Goal: Complete application form

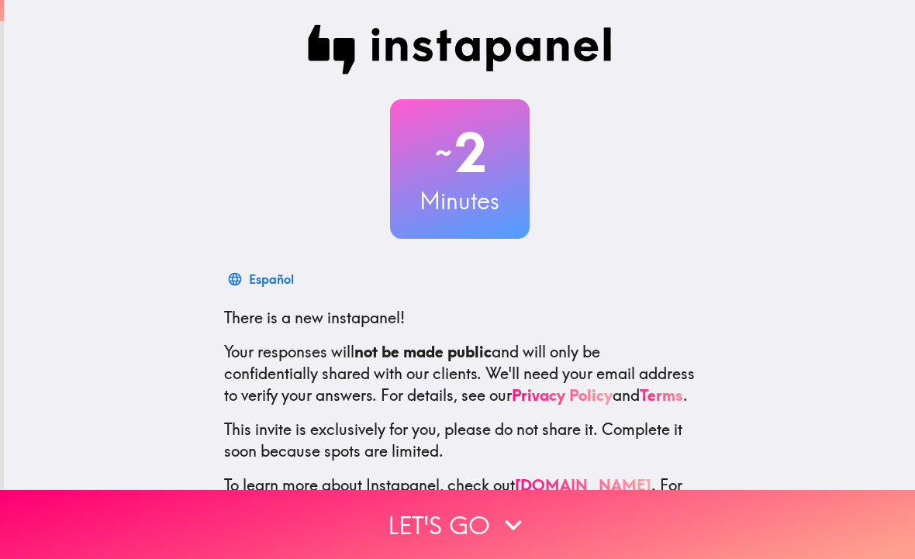
click at [527, 527] on icon "button" at bounding box center [513, 525] width 34 height 34
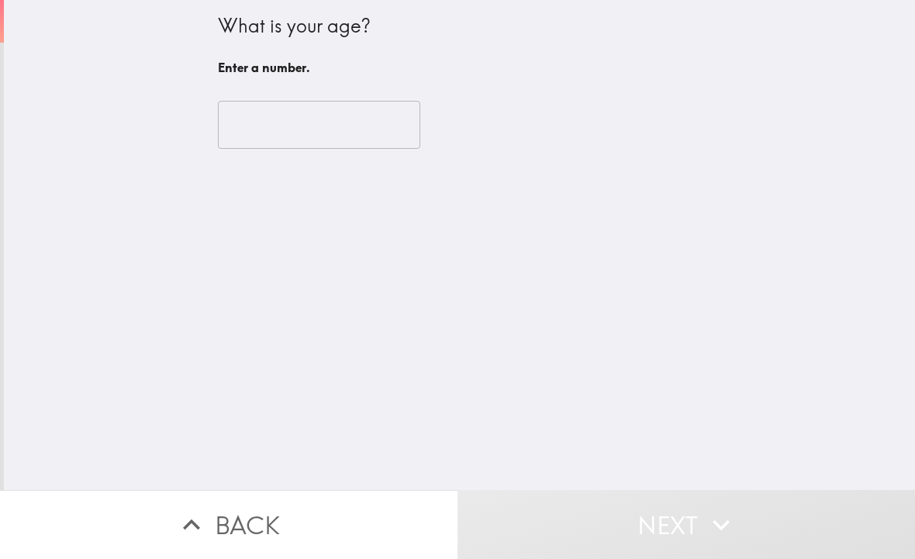
click at [350, 146] on input "number" at bounding box center [319, 125] width 202 height 48
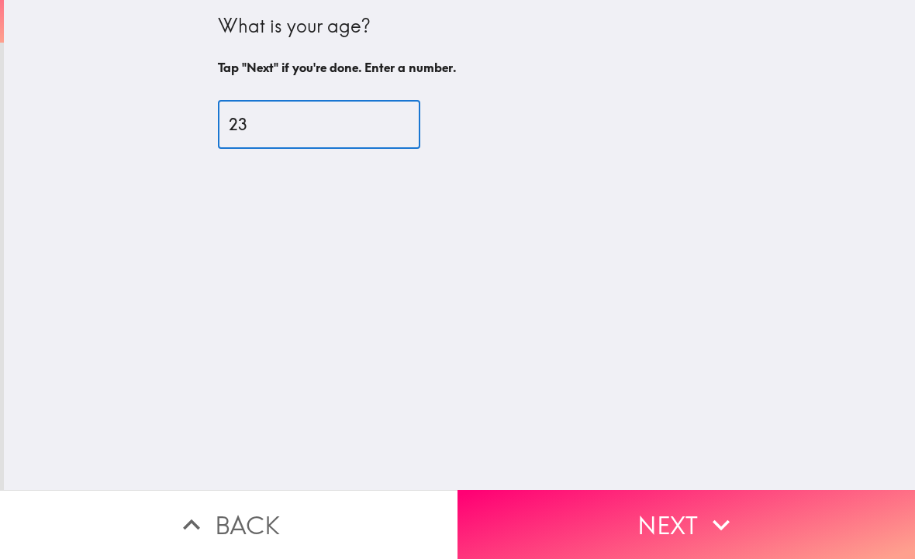
type input "23"
click at [579, 524] on button "Next" at bounding box center [687, 524] width 458 height 69
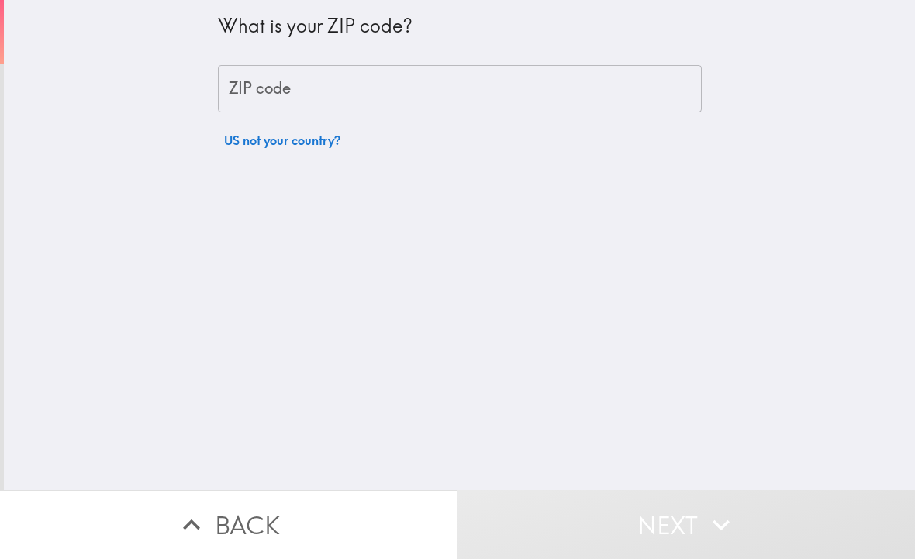
click at [493, 89] on input "ZIP code" at bounding box center [460, 89] width 484 height 48
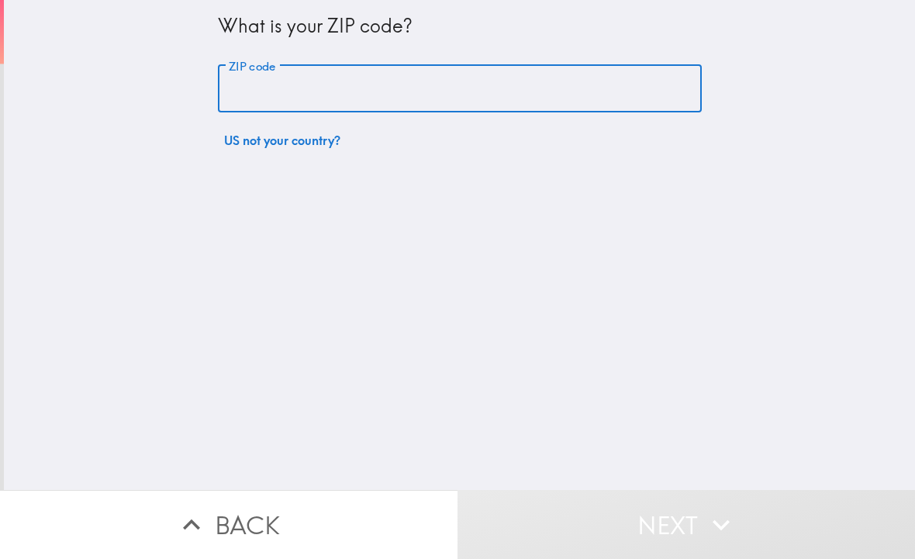
type input "2"
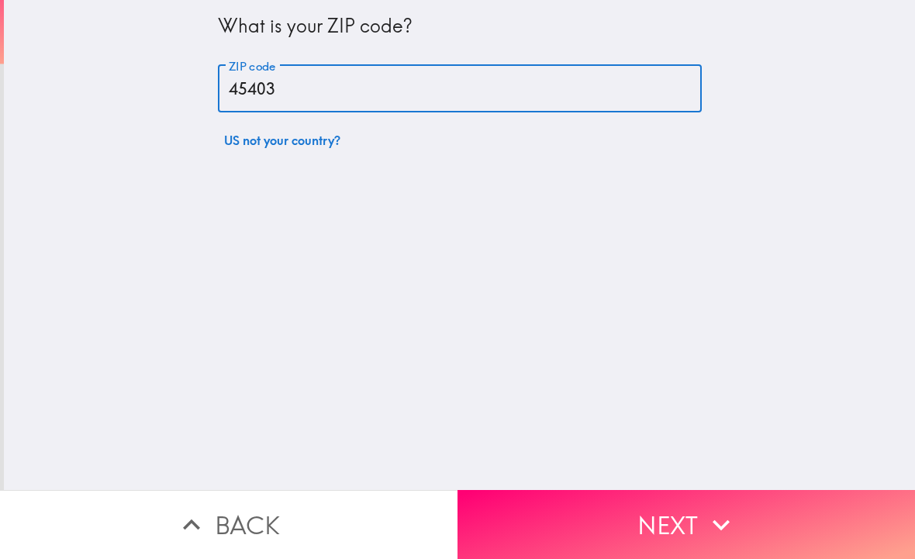
type input "45403"
click at [528, 502] on button "Next" at bounding box center [687, 524] width 458 height 69
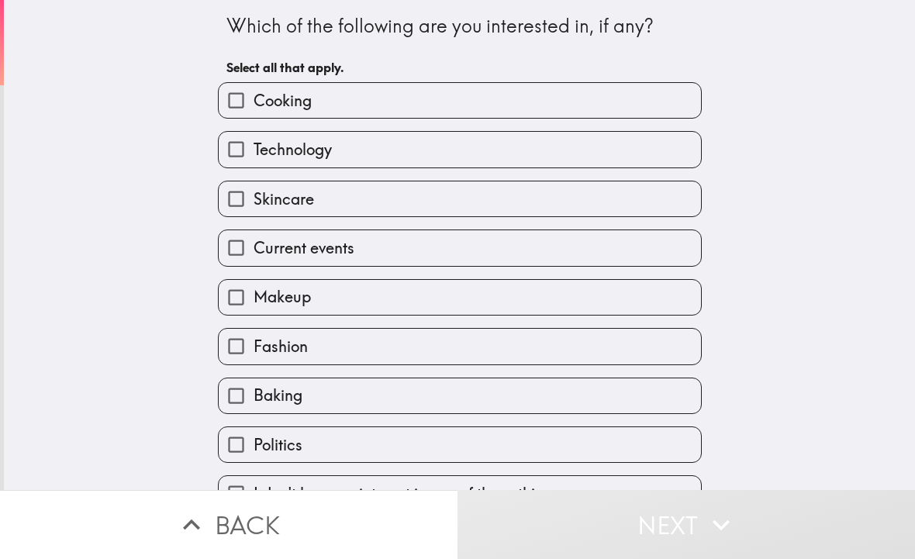
click at [455, 229] on div "Current events" at bounding box center [454, 241] width 496 height 49
click at [454, 309] on label "Makeup" at bounding box center [460, 297] width 482 height 35
click at [254, 309] on input "Makeup" at bounding box center [236, 297] width 35 height 35
checkbox input "true"
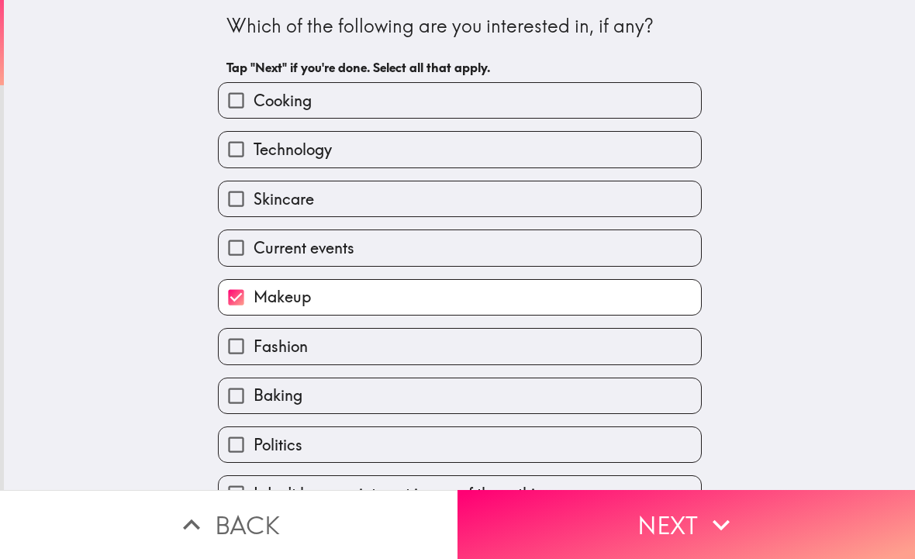
click at [496, 167] on label "Technology" at bounding box center [460, 149] width 482 height 35
click at [254, 167] on input "Technology" at bounding box center [236, 149] width 35 height 35
checkbox input "true"
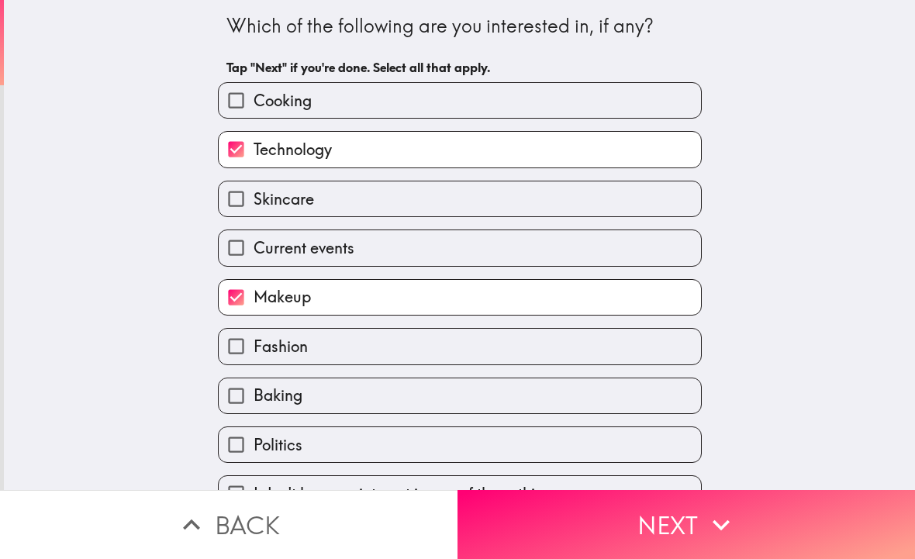
click at [500, 172] on div "Skincare" at bounding box center [454, 192] width 496 height 49
click at [493, 232] on label "Current events" at bounding box center [460, 247] width 482 height 35
click at [254, 232] on input "Current events" at bounding box center [236, 247] width 35 height 35
checkbox input "true"
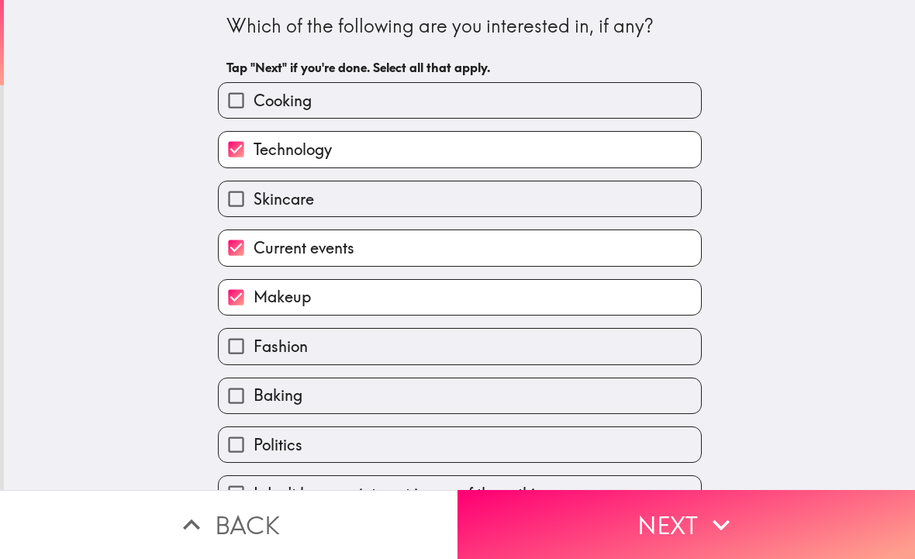
click at [538, 205] on label "Skincare" at bounding box center [460, 199] width 482 height 35
click at [254, 205] on input "Skincare" at bounding box center [236, 199] width 35 height 35
checkbox input "true"
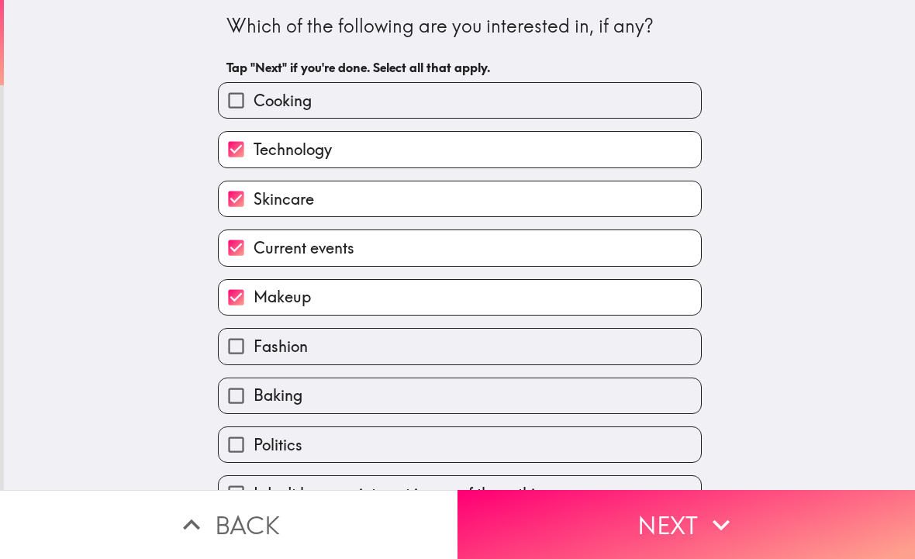
click at [593, 532] on button "Next" at bounding box center [687, 524] width 458 height 69
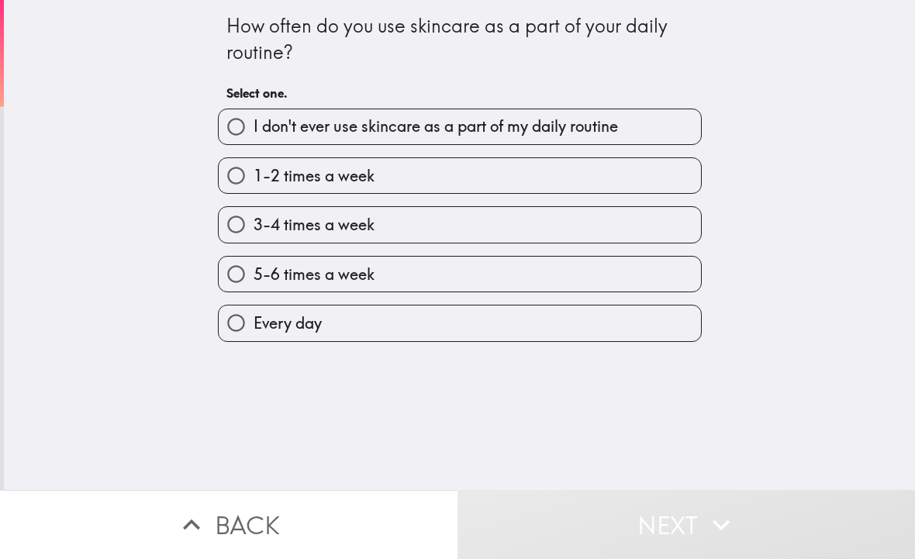
click at [487, 259] on label "5-6 times a week" at bounding box center [460, 274] width 482 height 35
click at [254, 259] on input "5-6 times a week" at bounding box center [236, 274] width 35 height 35
radio input "true"
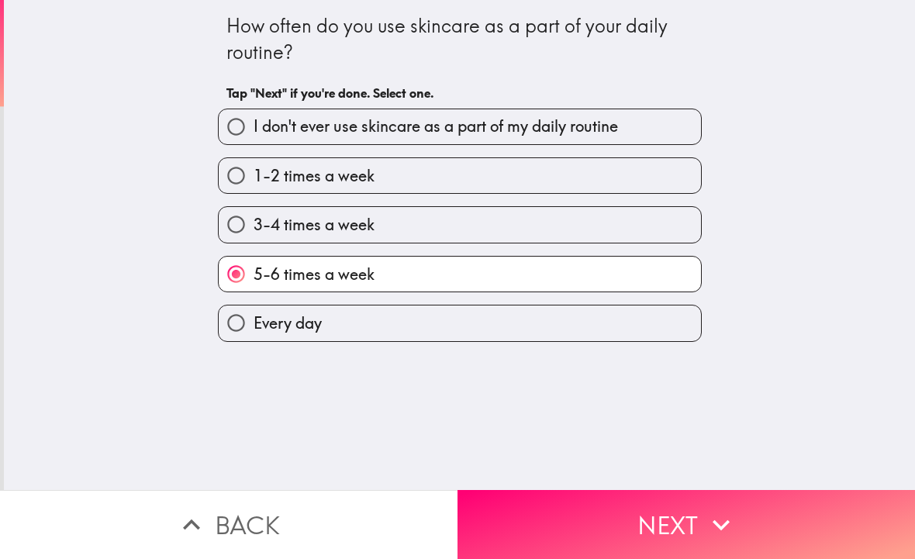
click at [623, 524] on button "Next" at bounding box center [687, 524] width 458 height 69
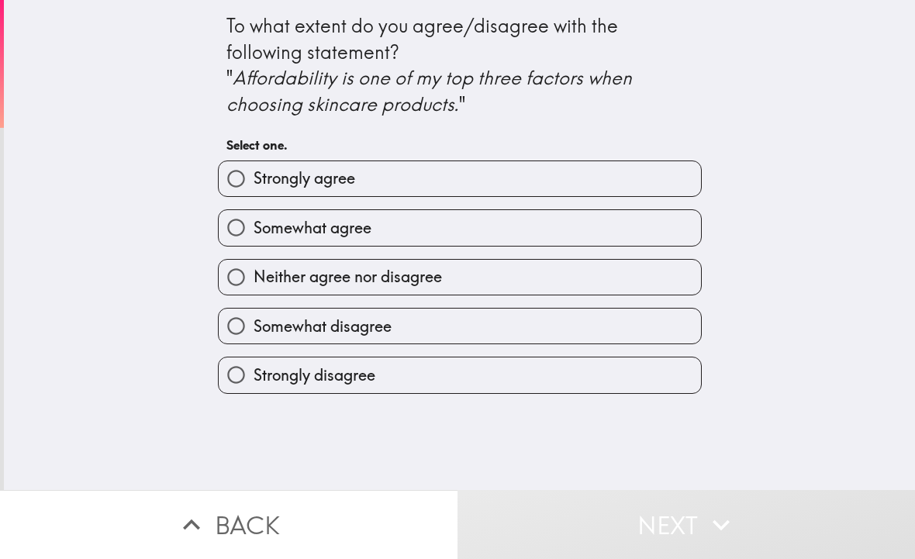
click at [506, 192] on label "Strongly agree" at bounding box center [460, 178] width 482 height 35
click at [254, 192] on input "Strongly agree" at bounding box center [236, 178] width 35 height 35
radio input "true"
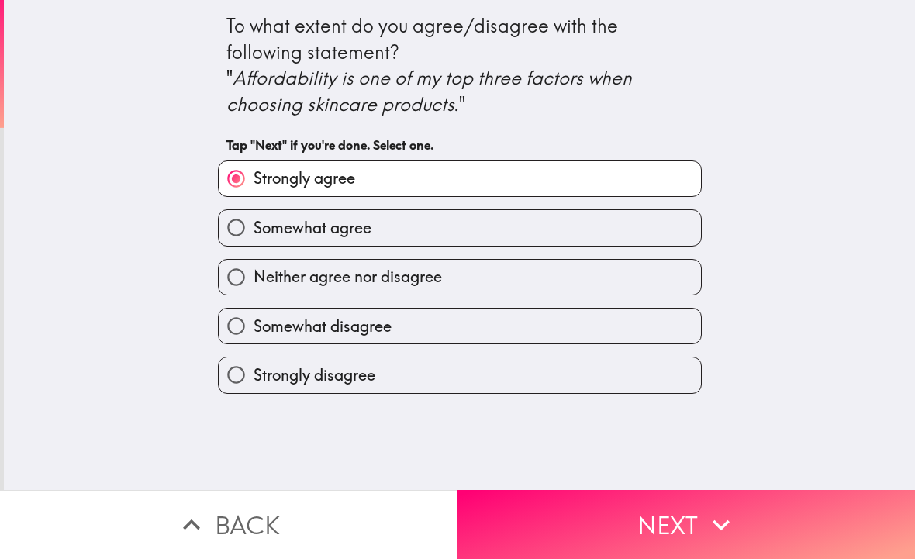
click at [654, 541] on button "Next" at bounding box center [687, 524] width 458 height 69
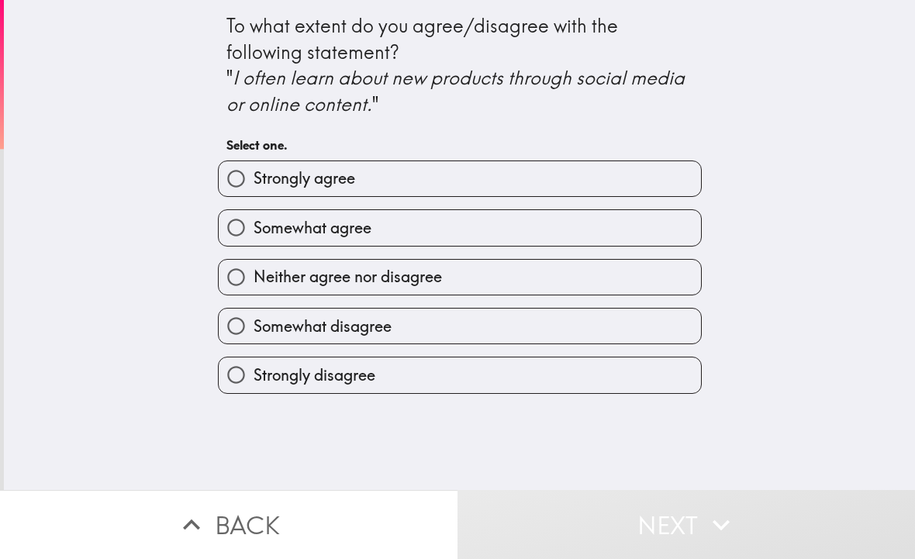
click at [459, 212] on label "Somewhat agree" at bounding box center [460, 227] width 482 height 35
click at [254, 212] on input "Somewhat agree" at bounding box center [236, 227] width 35 height 35
radio input "true"
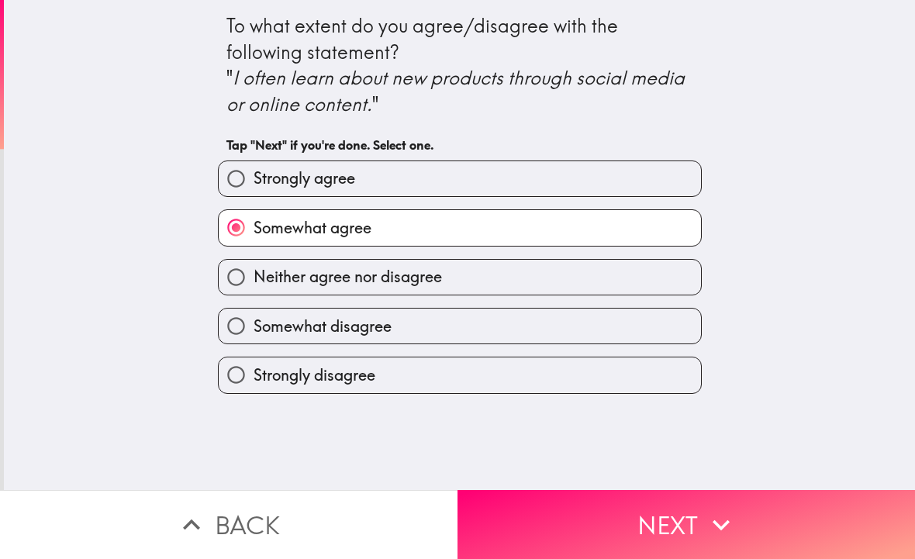
click at [610, 543] on button "Next" at bounding box center [687, 524] width 458 height 69
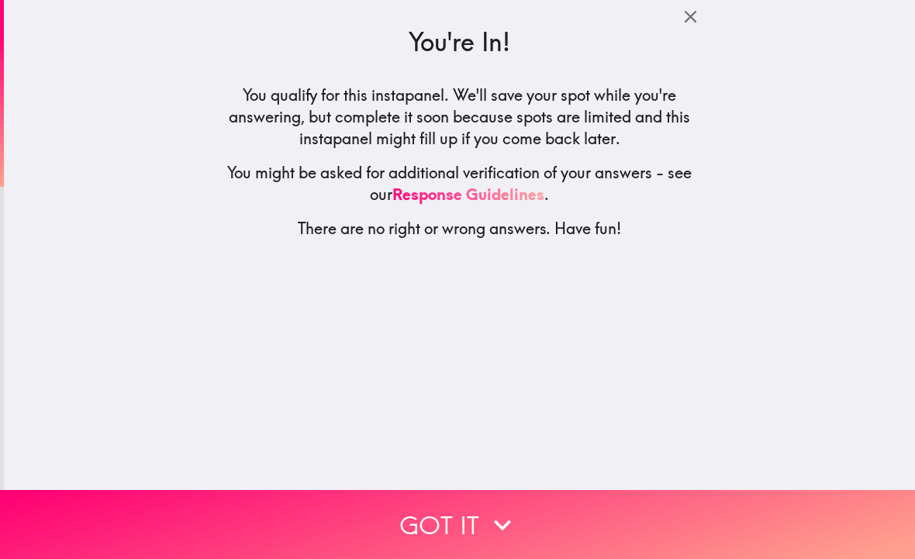
click at [606, 538] on button "Got it" at bounding box center [457, 524] width 915 height 69
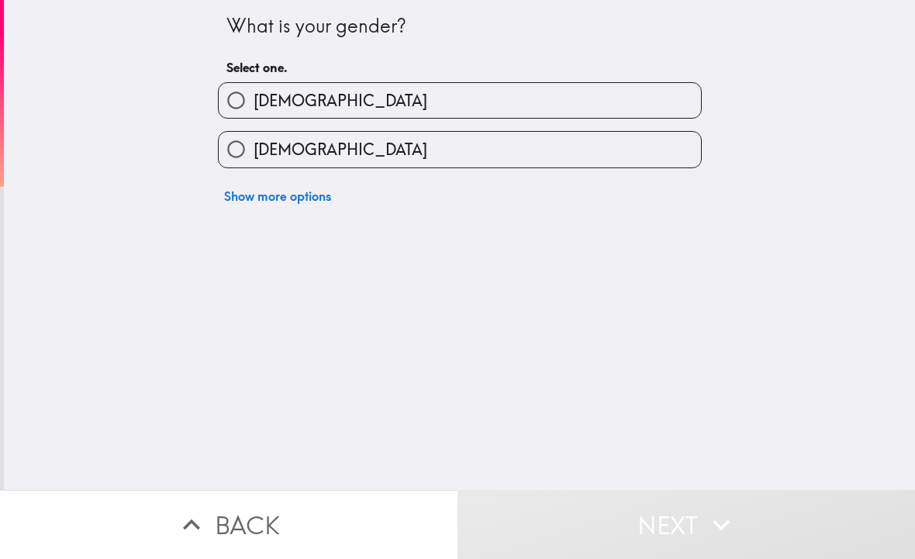
click at [603, 163] on label "[DEMOGRAPHIC_DATA]" at bounding box center [460, 149] width 482 height 35
click at [254, 163] on input "[DEMOGRAPHIC_DATA]" at bounding box center [236, 149] width 35 height 35
radio input "true"
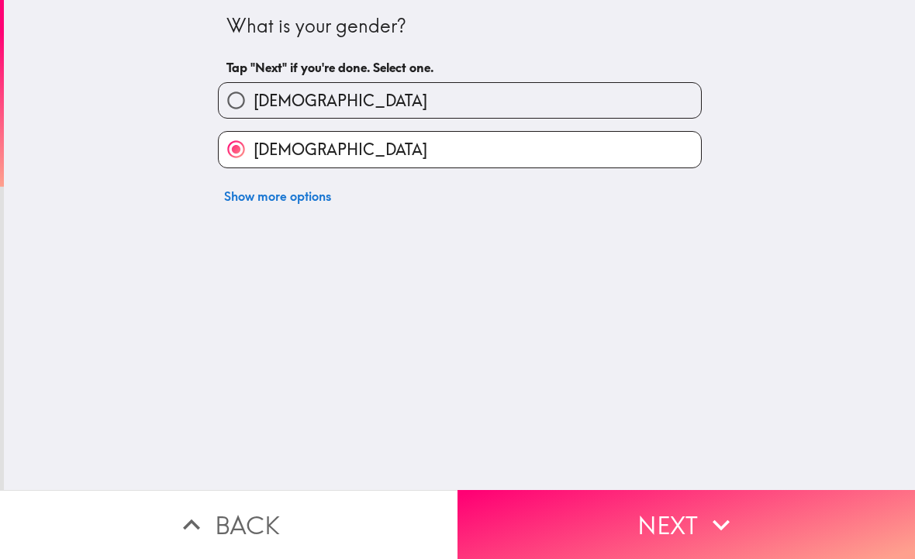
click at [633, 532] on button "Next" at bounding box center [687, 524] width 458 height 69
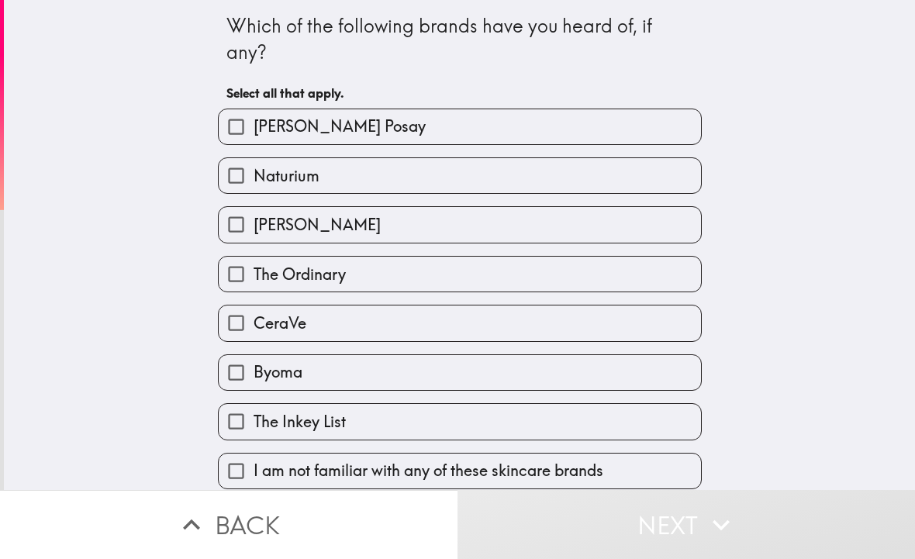
click at [495, 340] on label "CeraVe" at bounding box center [460, 323] width 482 height 35
click at [254, 340] on input "CeraVe" at bounding box center [236, 323] width 35 height 35
checkbox input "true"
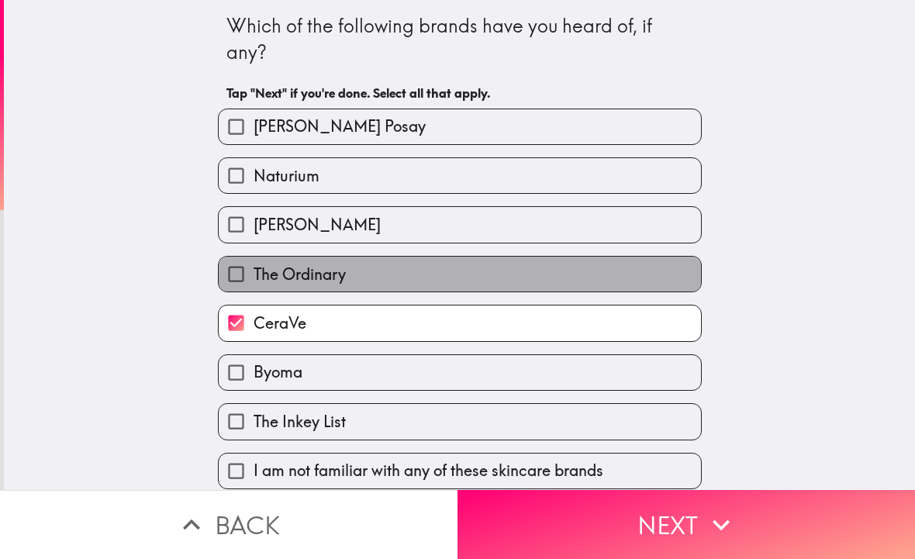
click at [576, 289] on label "The Ordinary" at bounding box center [460, 274] width 482 height 35
click at [254, 289] on input "The Ordinary" at bounding box center [236, 274] width 35 height 35
checkbox input "true"
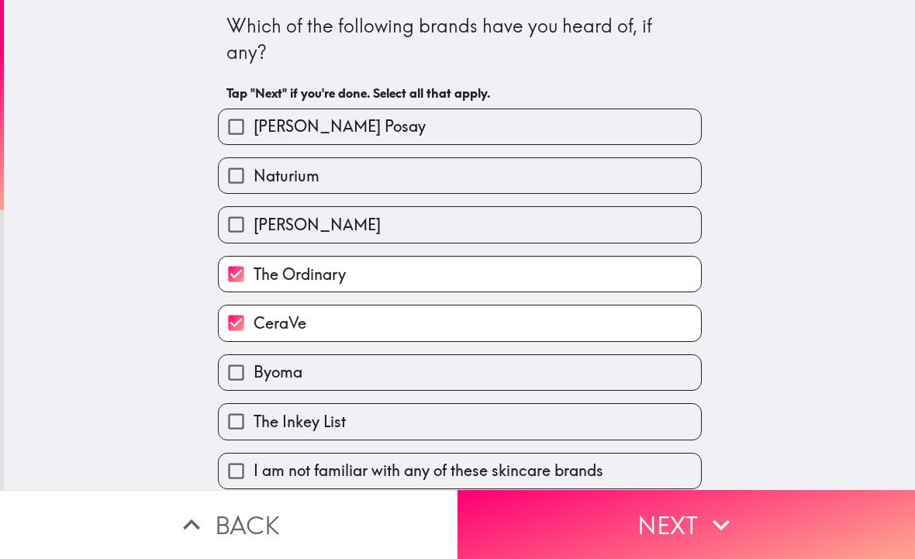
click at [524, 192] on label "Naturium" at bounding box center [460, 175] width 482 height 35
click at [254, 192] on input "Naturium" at bounding box center [236, 175] width 35 height 35
checkbox input "true"
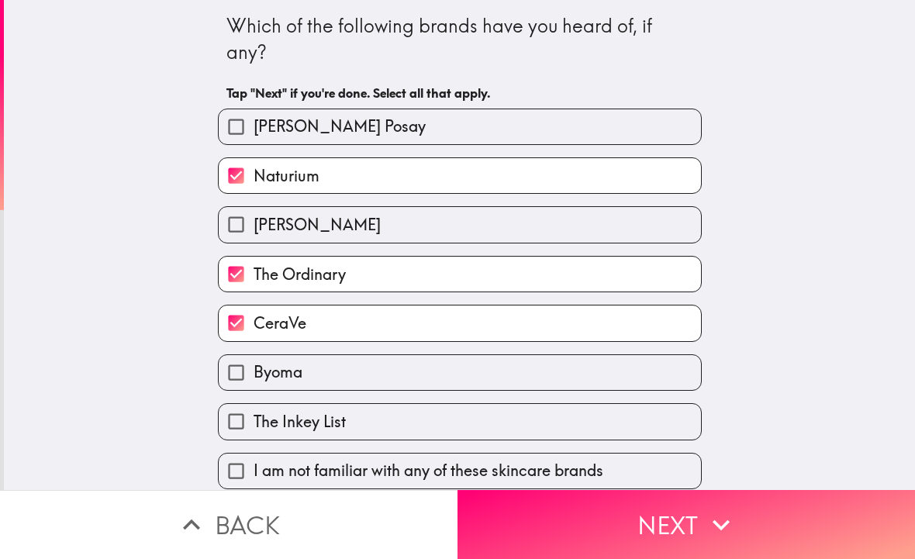
click at [610, 530] on button "Next" at bounding box center [687, 524] width 458 height 69
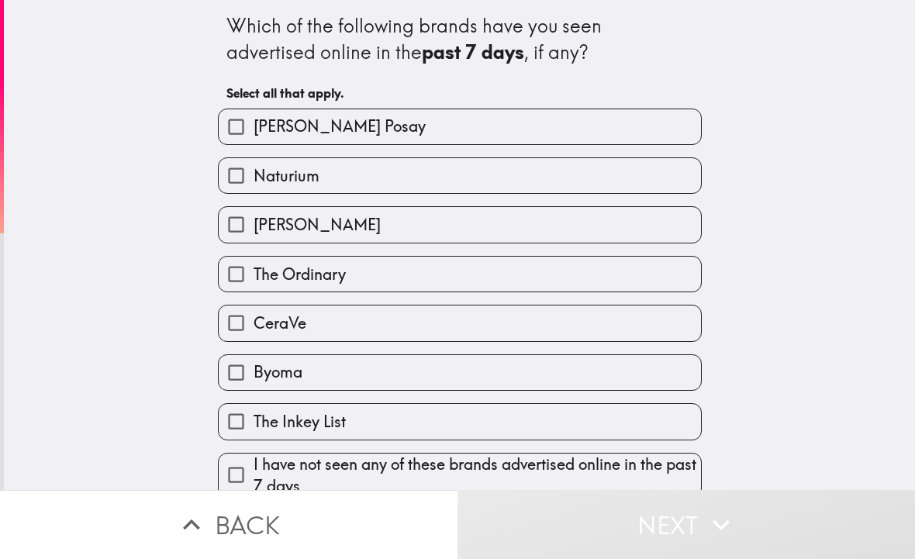
click at [489, 209] on label "[PERSON_NAME]" at bounding box center [460, 224] width 482 height 35
click at [254, 209] on input "[PERSON_NAME]" at bounding box center [236, 224] width 35 height 35
checkbox input "true"
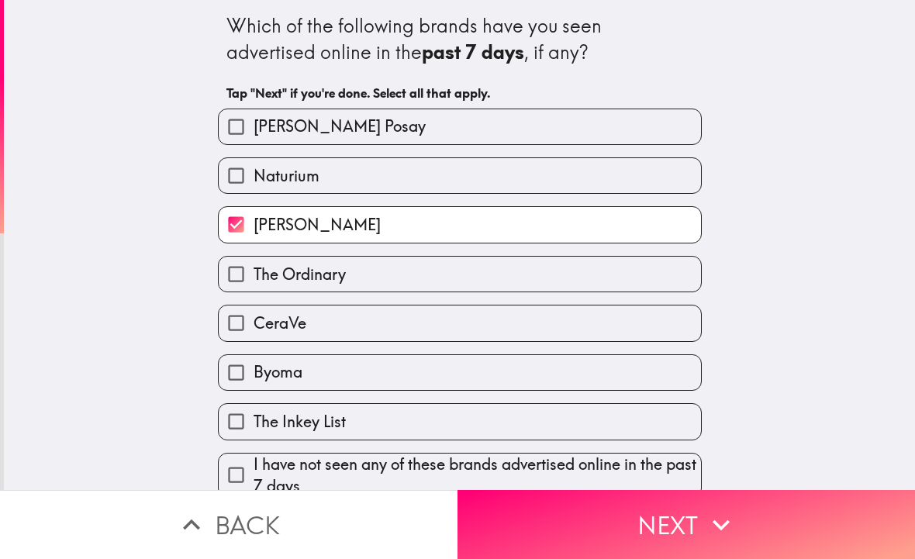
click at [446, 331] on label "CeraVe" at bounding box center [460, 323] width 482 height 35
click at [254, 331] on input "CeraVe" at bounding box center [236, 323] width 35 height 35
checkbox input "true"
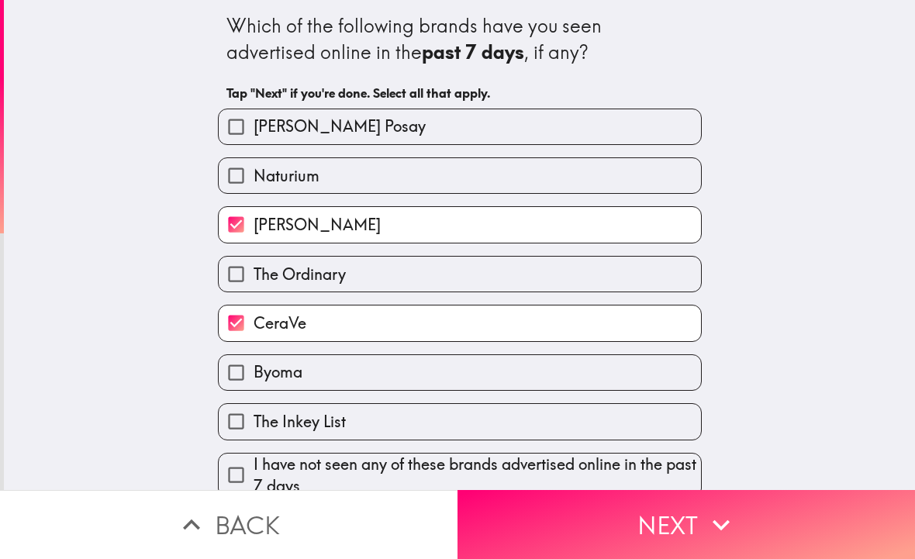
click at [578, 526] on button "Next" at bounding box center [687, 524] width 458 height 69
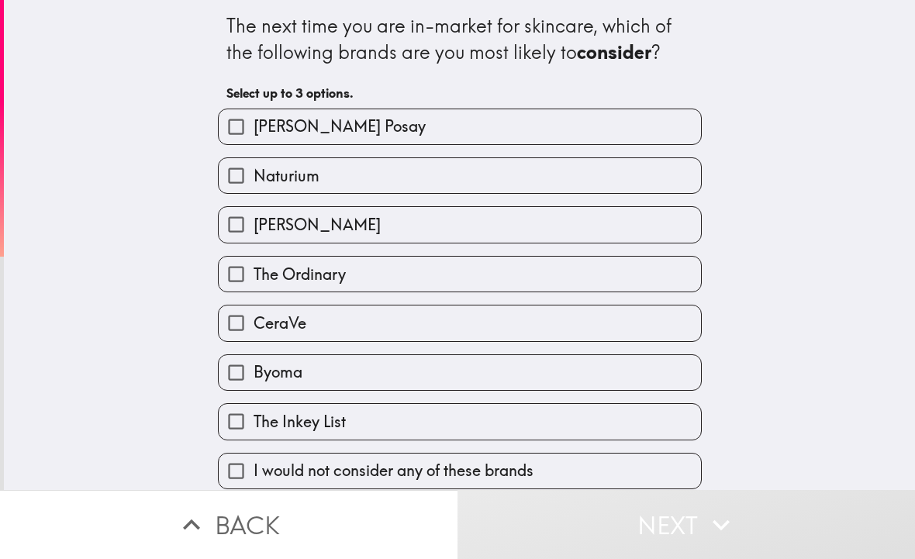
click at [588, 482] on label "I would not consider any of these brands" at bounding box center [460, 471] width 482 height 35
click at [254, 482] on input "I would not consider any of these brands" at bounding box center [236, 471] width 35 height 35
checkbox input "true"
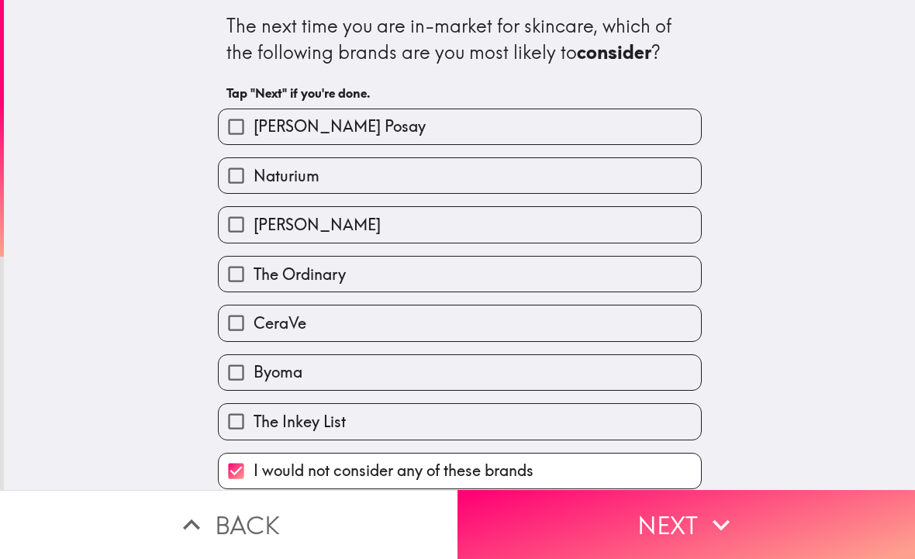
click at [553, 276] on label "The Ordinary" at bounding box center [460, 274] width 482 height 35
click at [254, 276] on input "The Ordinary" at bounding box center [236, 274] width 35 height 35
checkbox input "true"
checkbox input "false"
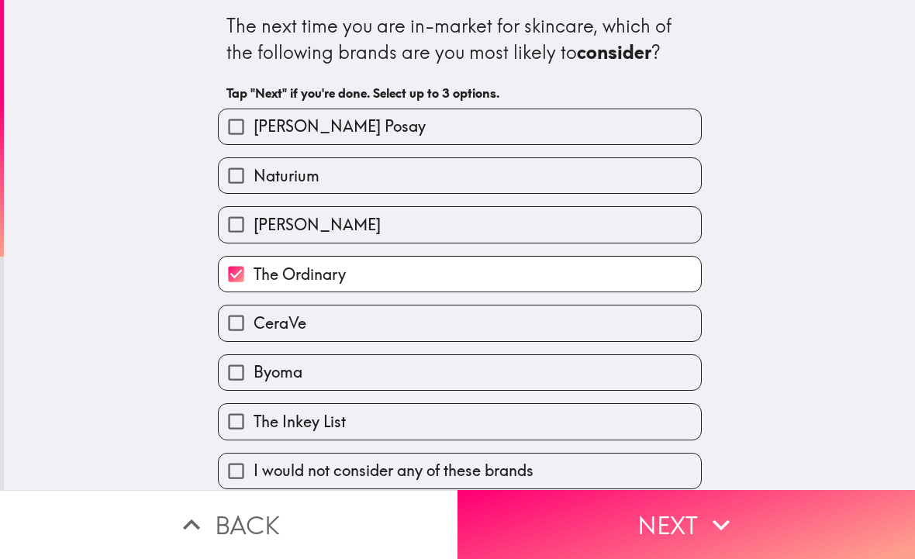
click at [592, 331] on label "CeraVe" at bounding box center [460, 323] width 482 height 35
click at [254, 331] on input "CeraVe" at bounding box center [236, 323] width 35 height 35
checkbox input "true"
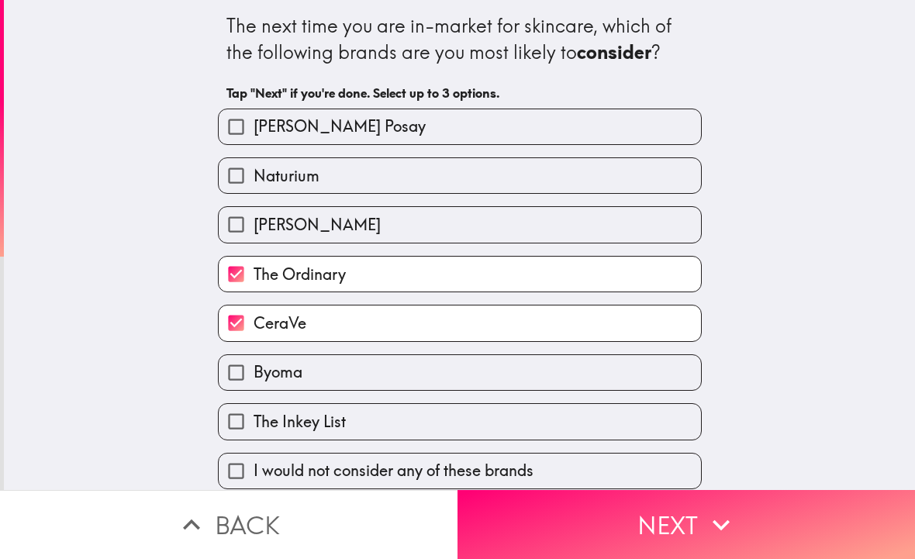
click at [583, 551] on button "Next" at bounding box center [687, 524] width 458 height 69
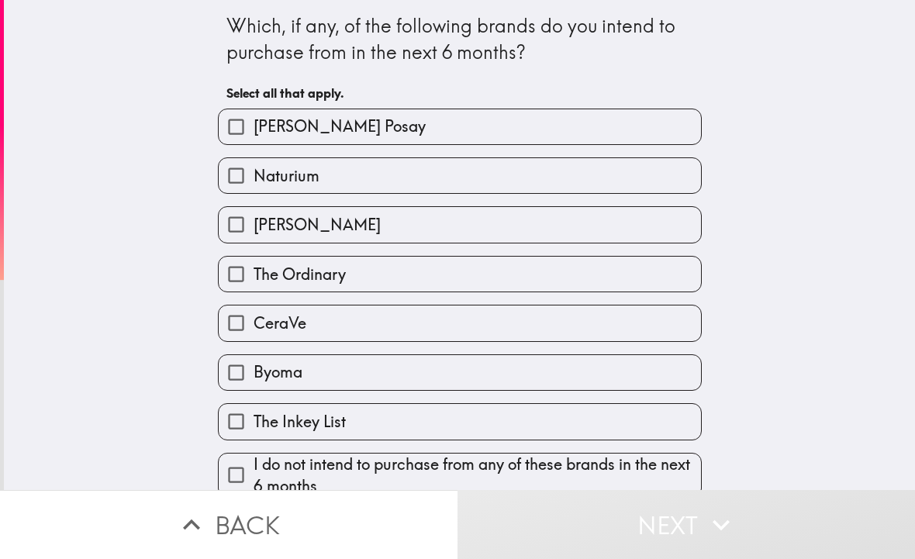
click at [565, 323] on label "CeraVe" at bounding box center [460, 323] width 482 height 35
click at [254, 323] on input "CeraVe" at bounding box center [236, 323] width 35 height 35
checkbox input "true"
click at [508, 372] on label "Byoma" at bounding box center [460, 372] width 482 height 35
click at [254, 372] on input "Byoma" at bounding box center [236, 372] width 35 height 35
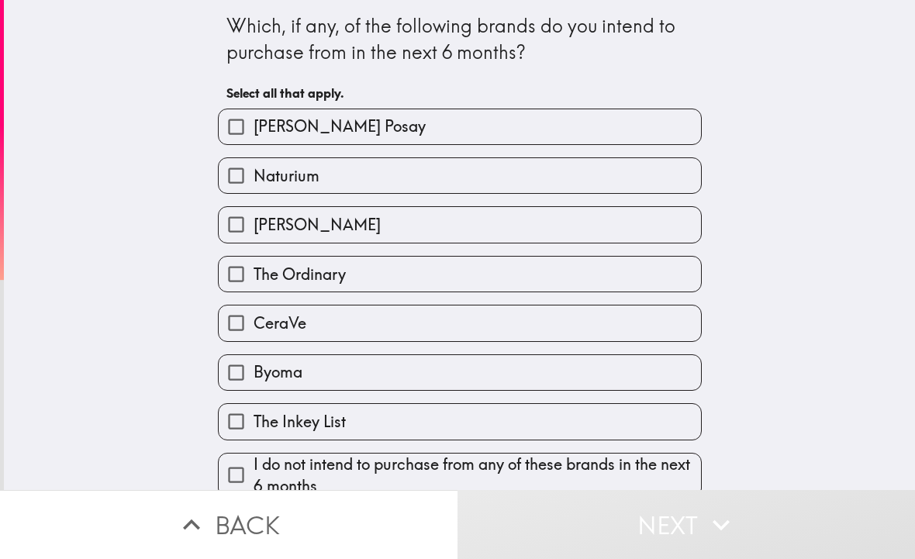
checkbox input "true"
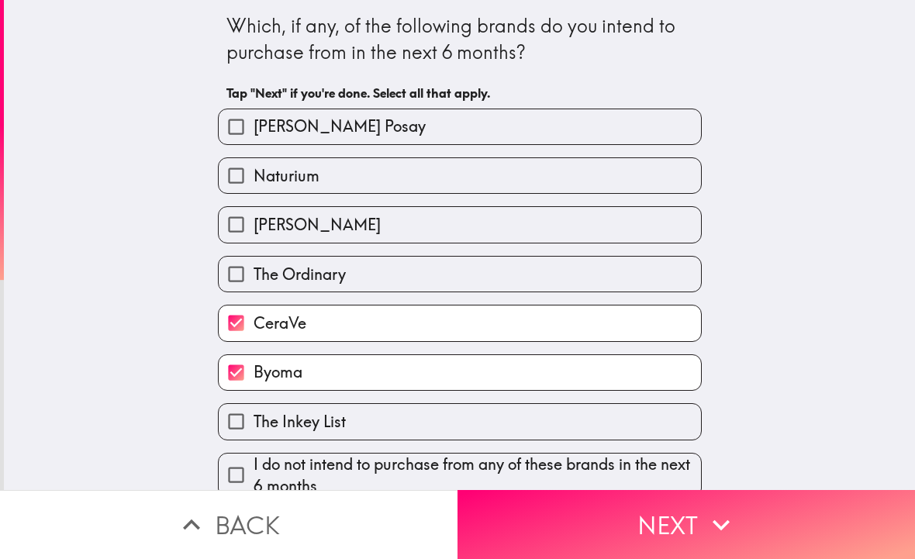
click at [583, 532] on button "Next" at bounding box center [687, 524] width 458 height 69
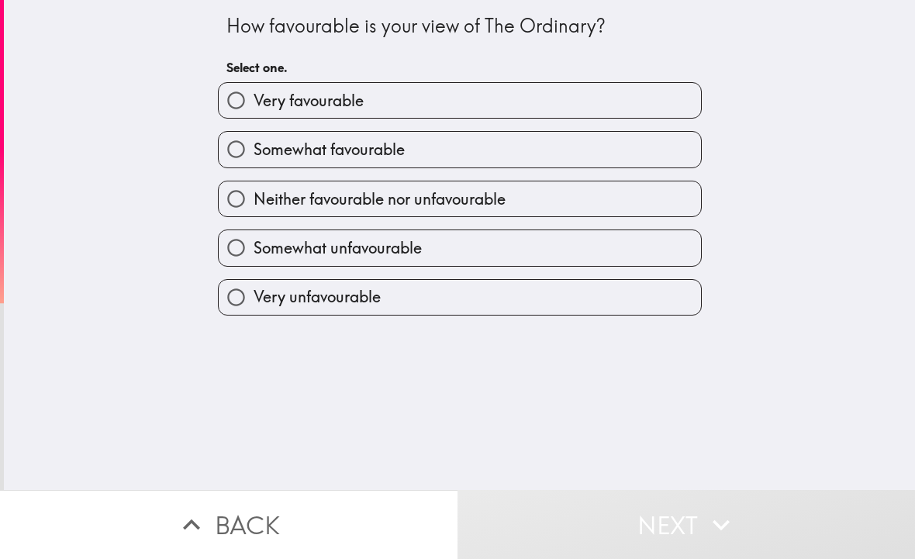
click at [536, 202] on label "Neither favourable nor unfavourable" at bounding box center [460, 199] width 482 height 35
click at [254, 202] on input "Neither favourable nor unfavourable" at bounding box center [236, 199] width 35 height 35
radio input "true"
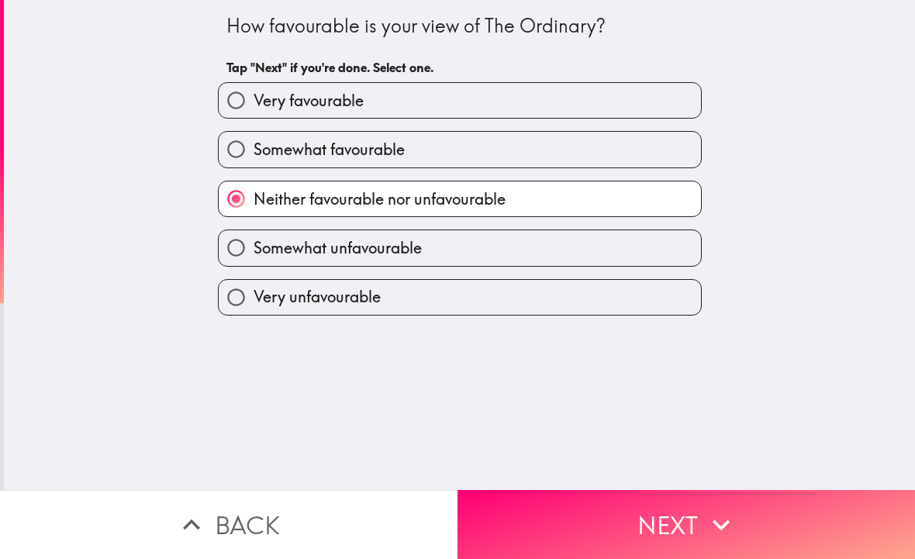
click at [554, 542] on button "Next" at bounding box center [687, 524] width 458 height 69
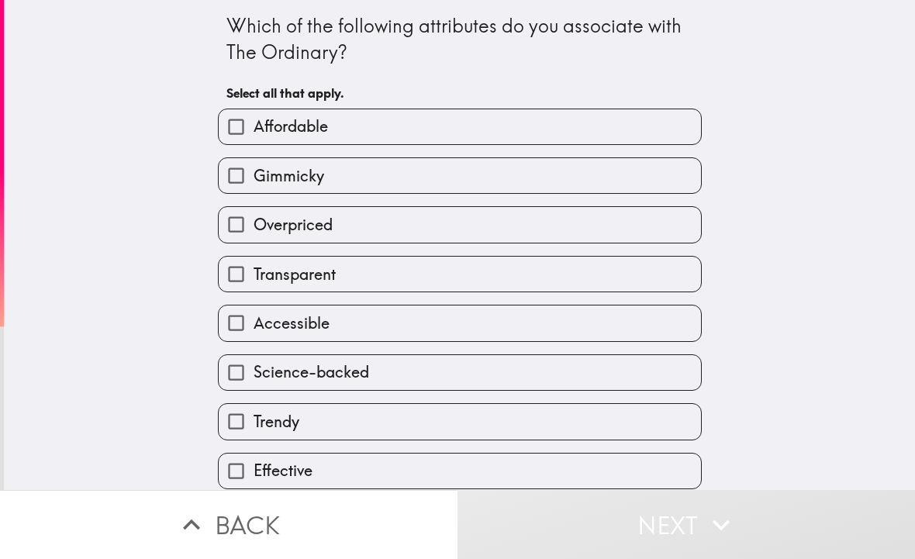
click at [447, 341] on label "Accessible" at bounding box center [460, 323] width 482 height 35
click at [254, 341] on input "Accessible" at bounding box center [236, 323] width 35 height 35
checkbox input "true"
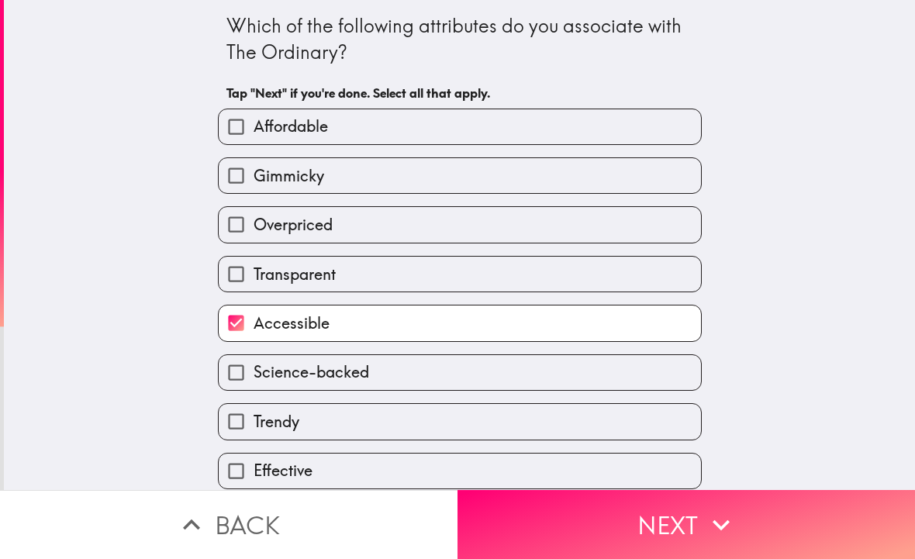
click at [535, 379] on label "Science-backed" at bounding box center [460, 372] width 482 height 35
click at [254, 379] on input "Science-backed" at bounding box center [236, 372] width 35 height 35
checkbox input "true"
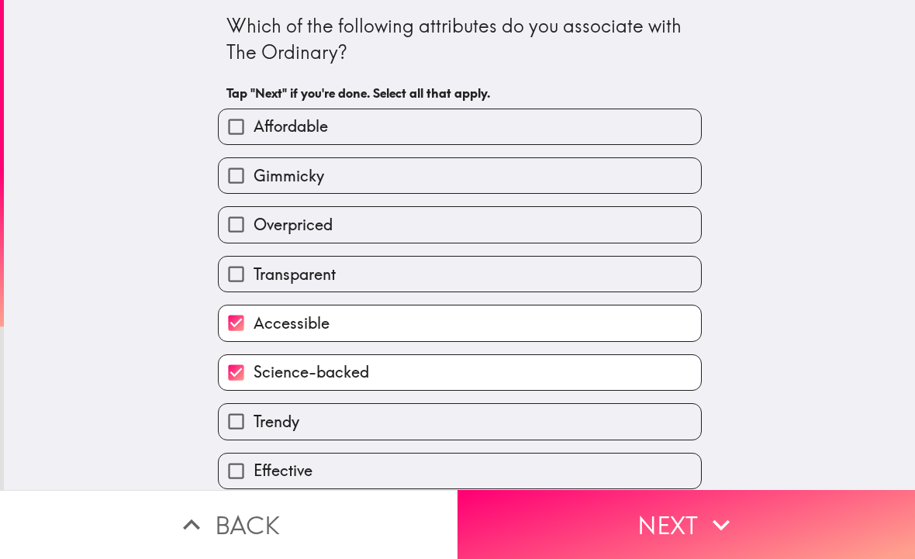
click at [549, 524] on button "Next" at bounding box center [687, 524] width 458 height 69
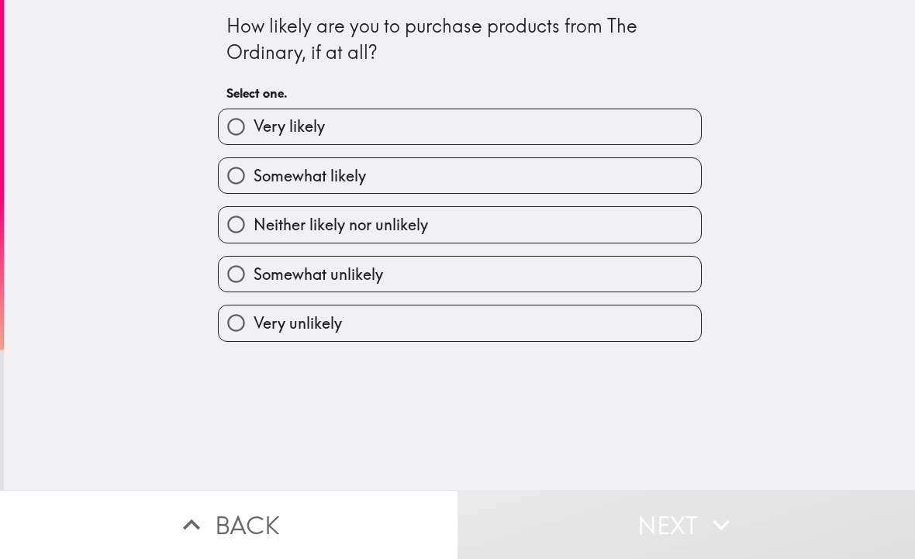
click at [486, 277] on label "Somewhat unlikely" at bounding box center [460, 274] width 482 height 35
click at [254, 277] on input "Somewhat unlikely" at bounding box center [236, 274] width 35 height 35
radio input "true"
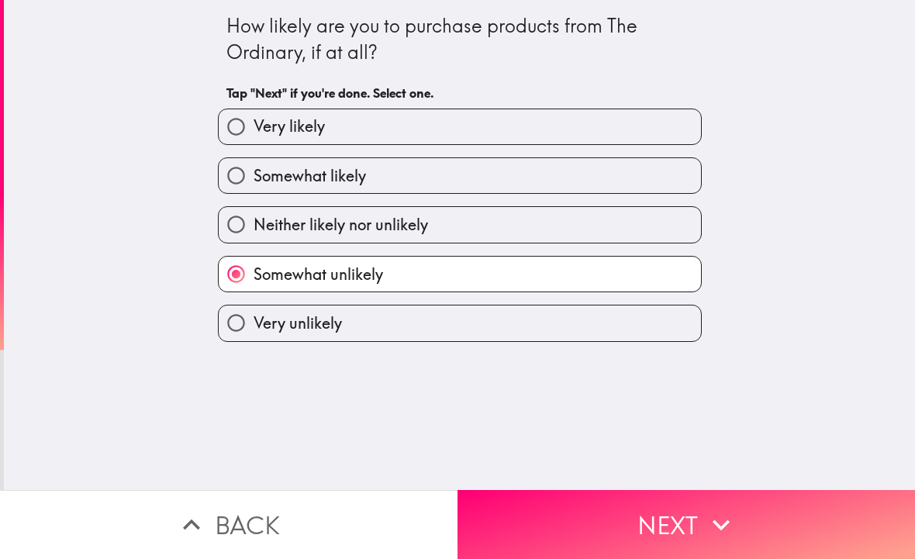
click at [542, 530] on button "Next" at bounding box center [687, 524] width 458 height 69
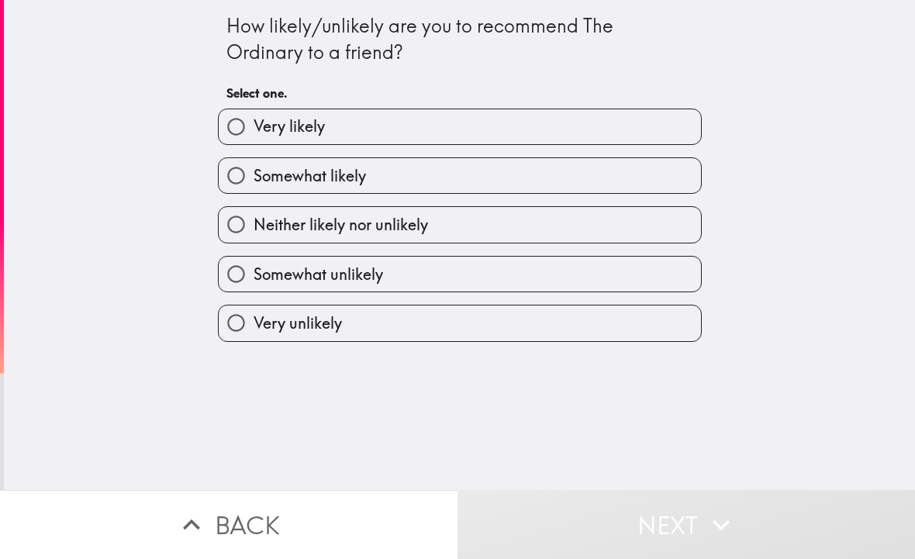
click at [540, 189] on label "Somewhat likely" at bounding box center [460, 175] width 482 height 35
click at [254, 189] on input "Somewhat likely" at bounding box center [236, 175] width 35 height 35
radio input "true"
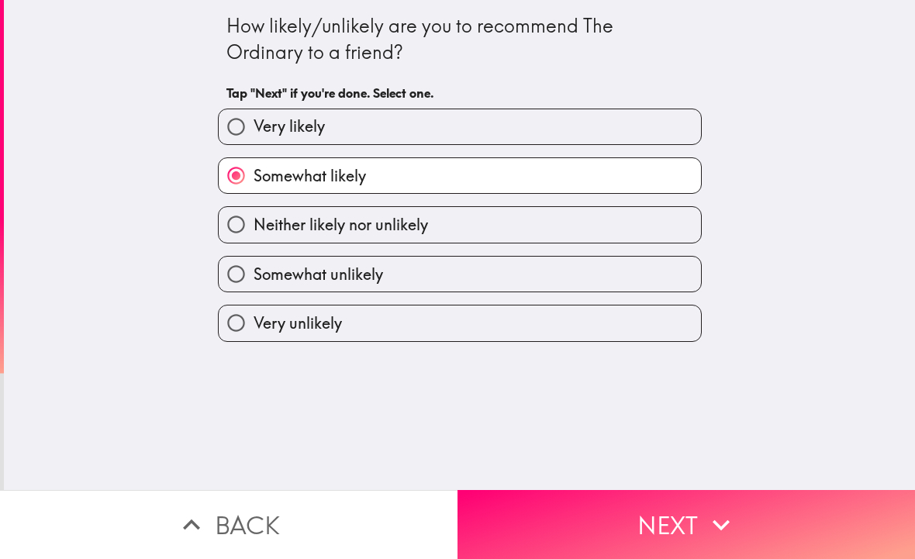
click at [583, 539] on button "Next" at bounding box center [687, 524] width 458 height 69
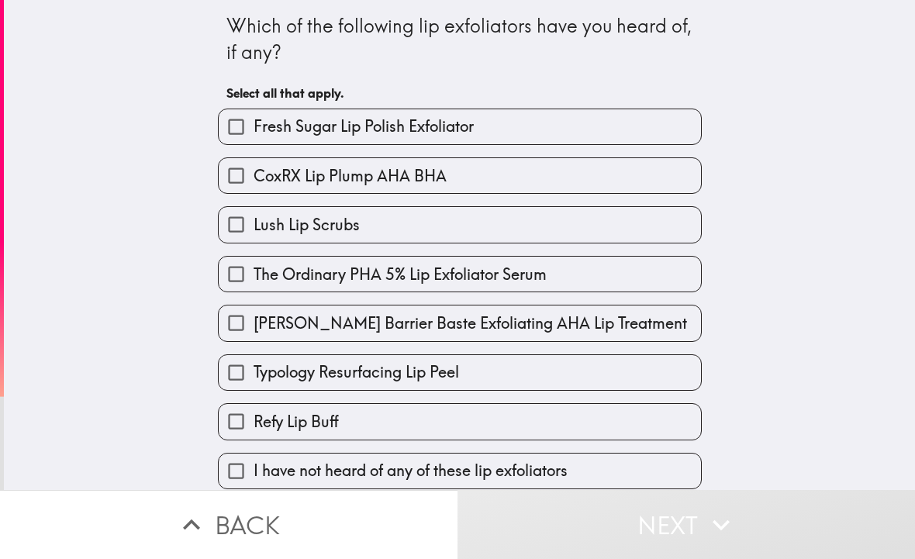
click at [482, 334] on span "[PERSON_NAME] Barrier Baste Exfoliating AHA Lip Treatment" at bounding box center [471, 324] width 434 height 22
click at [254, 336] on input "[PERSON_NAME] Barrier Baste Exfoliating AHA Lip Treatment" at bounding box center [236, 323] width 35 height 35
checkbox input "true"
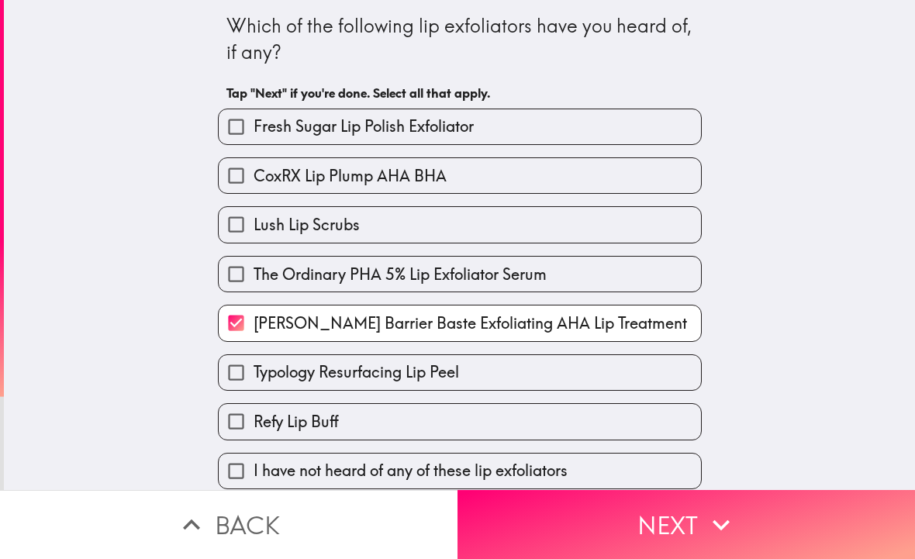
click at [491, 258] on label "The Ordinary PHA 5% Lip Exfoliator Serum" at bounding box center [460, 274] width 482 height 35
click at [254, 258] on input "The Ordinary PHA 5% Lip Exfoliator Serum" at bounding box center [236, 274] width 35 height 35
checkbox input "true"
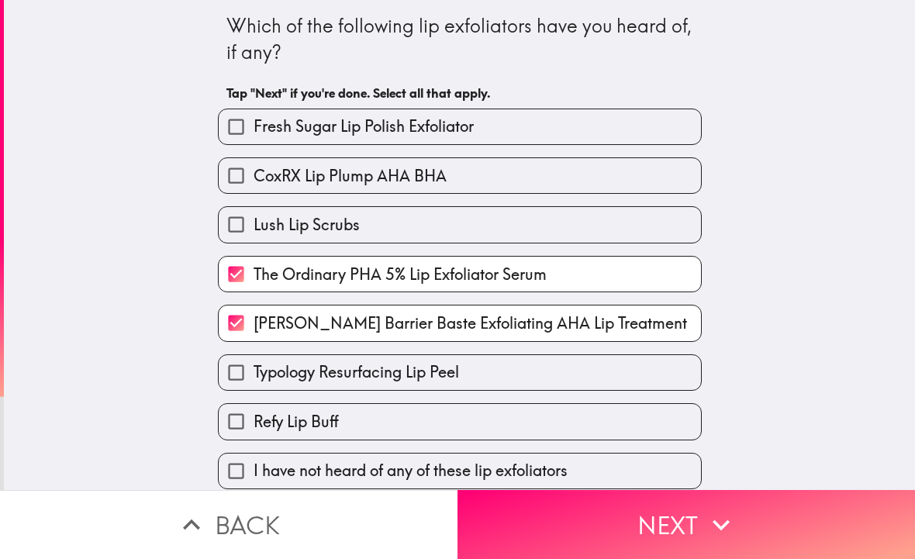
click at [484, 208] on label "Lush Lip Scrubs" at bounding box center [460, 224] width 482 height 35
click at [254, 208] on input "Lush Lip Scrubs" at bounding box center [236, 224] width 35 height 35
checkbox input "true"
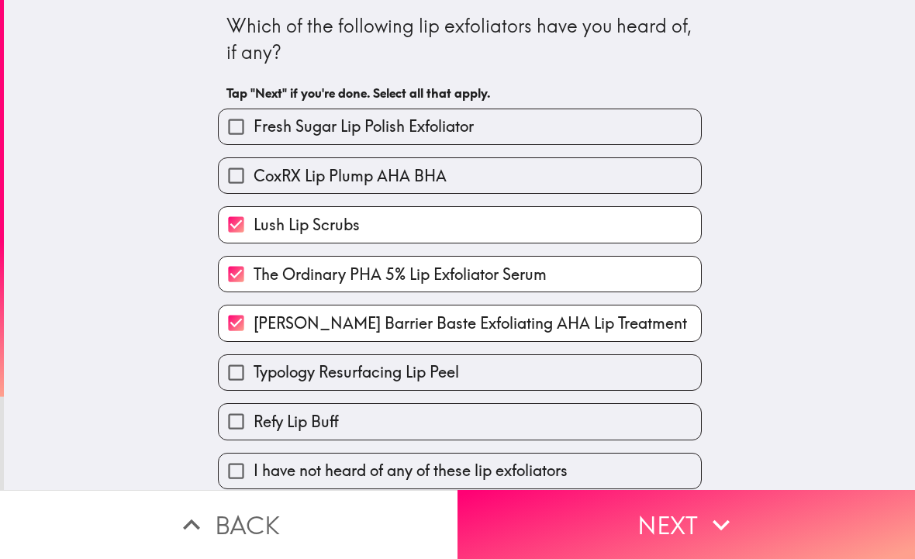
click at [534, 520] on button "Next" at bounding box center [687, 524] width 458 height 69
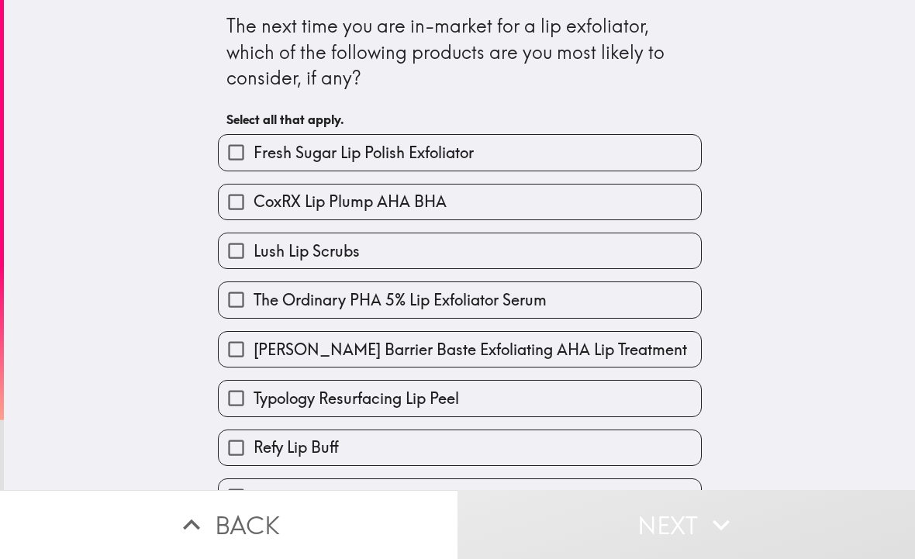
click at [478, 300] on span "The Ordinary PHA 5% Lip Exfoliator Serum" at bounding box center [400, 300] width 293 height 22
click at [254, 300] on input "The Ordinary PHA 5% Lip Exfoliator Serum" at bounding box center [236, 299] width 35 height 35
checkbox input "true"
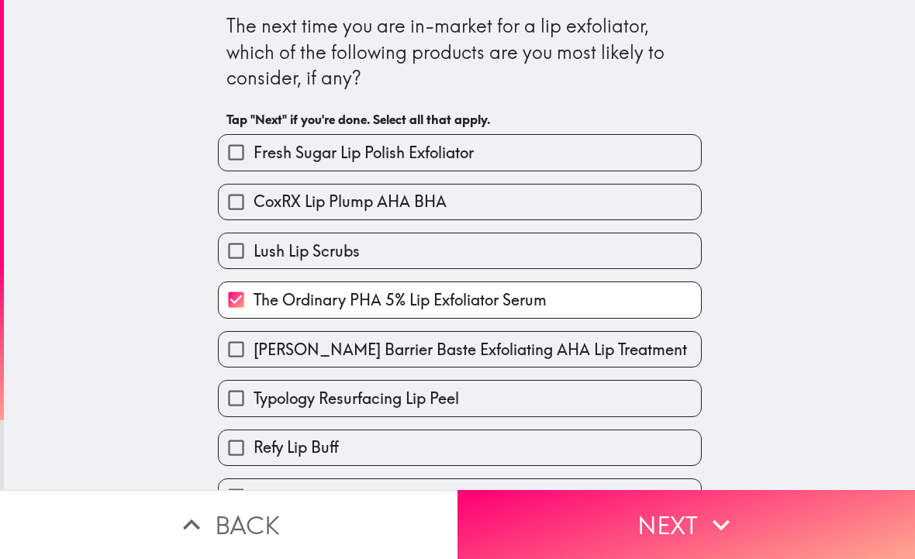
click at [467, 342] on span "[PERSON_NAME] Barrier Baste Exfoliating AHA Lip Treatment" at bounding box center [471, 350] width 434 height 22
click at [254, 342] on input "[PERSON_NAME] Barrier Baste Exfoliating AHA Lip Treatment" at bounding box center [236, 349] width 35 height 35
checkbox input "true"
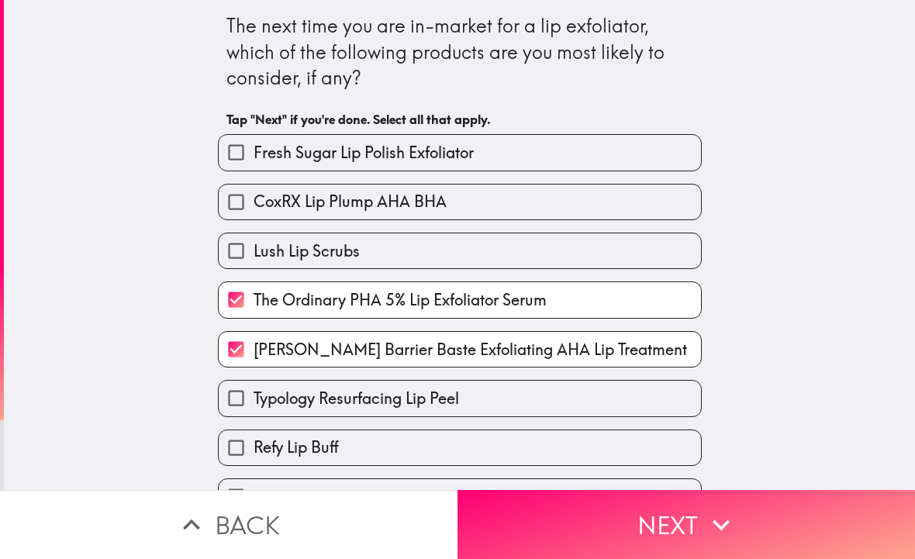
click at [538, 544] on button "Next" at bounding box center [687, 524] width 458 height 69
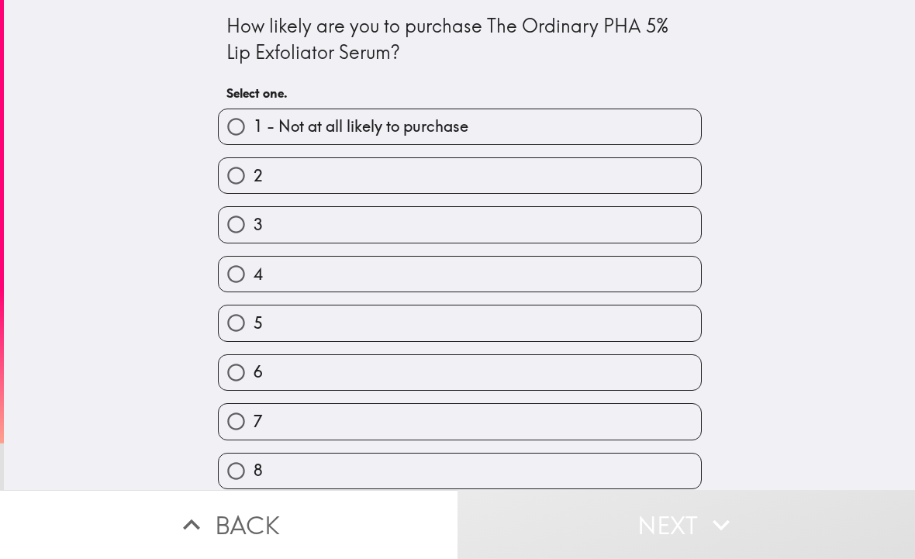
click at [579, 242] on label "3" at bounding box center [460, 224] width 482 height 35
click at [254, 242] on input "3" at bounding box center [236, 224] width 35 height 35
radio input "true"
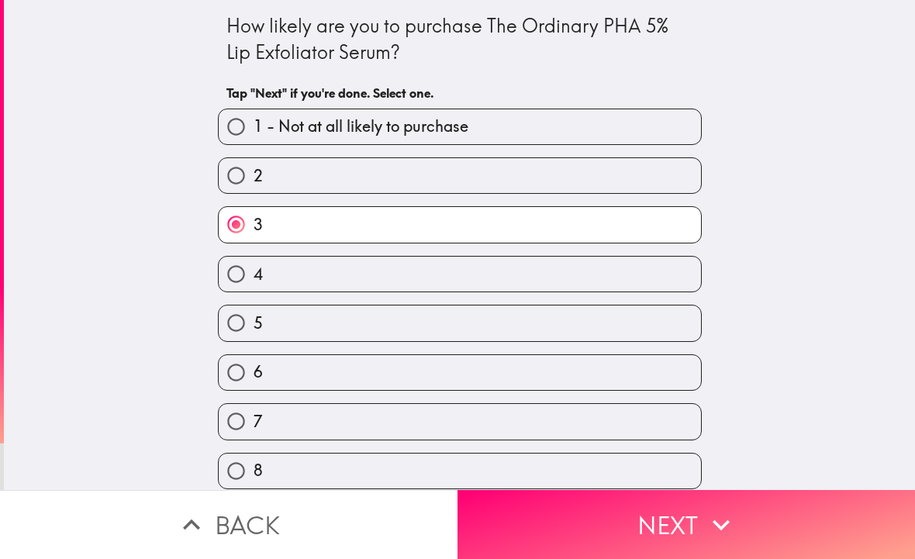
click at [566, 551] on button "Next" at bounding box center [687, 524] width 458 height 69
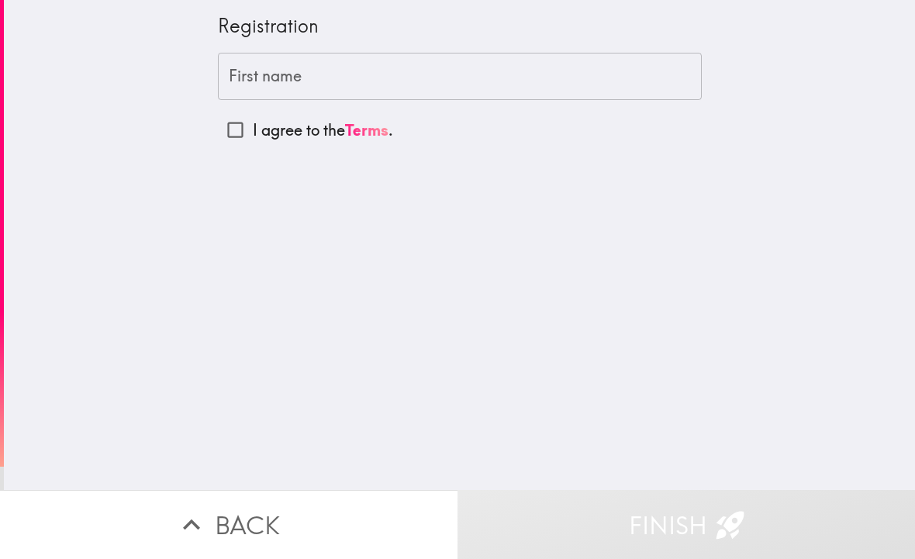
click at [562, 74] on input "First name" at bounding box center [460, 77] width 484 height 48
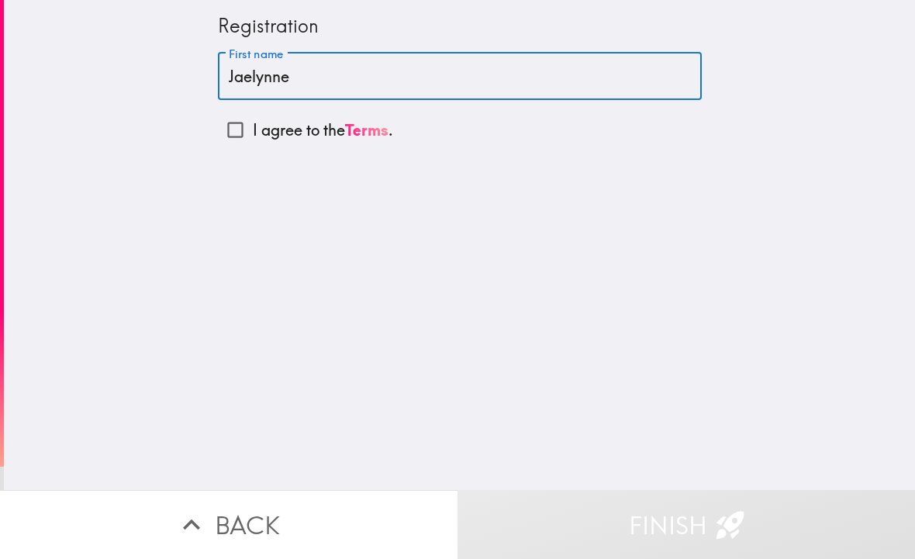
type input "Jaelynne"
click at [230, 139] on input "I agree to the Terms ." at bounding box center [235, 129] width 35 height 35
checkbox input "true"
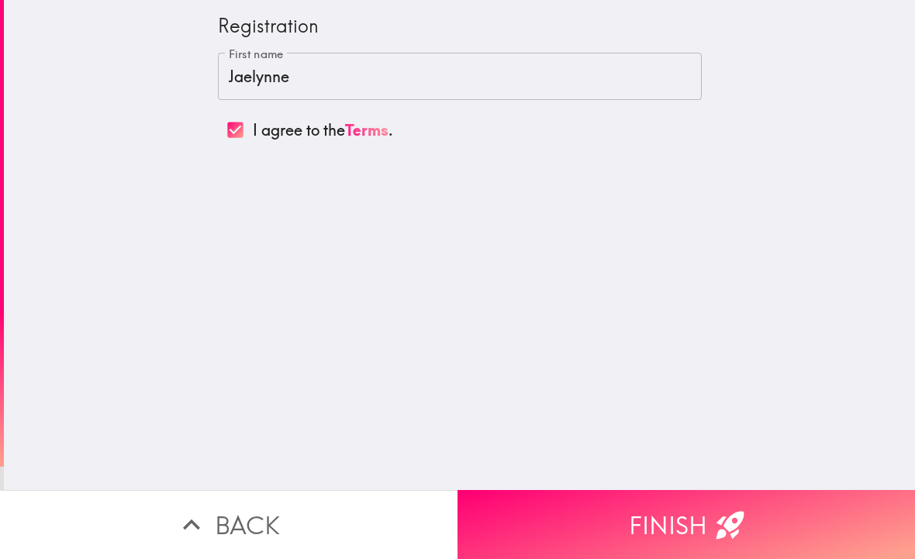
click at [641, 523] on button "Finish" at bounding box center [687, 524] width 458 height 69
